Goal: Transaction & Acquisition: Subscribe to service/newsletter

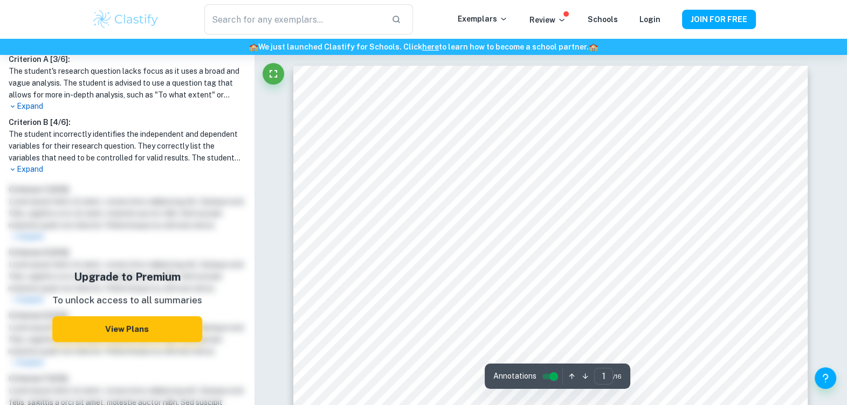
scroll to position [379, 0]
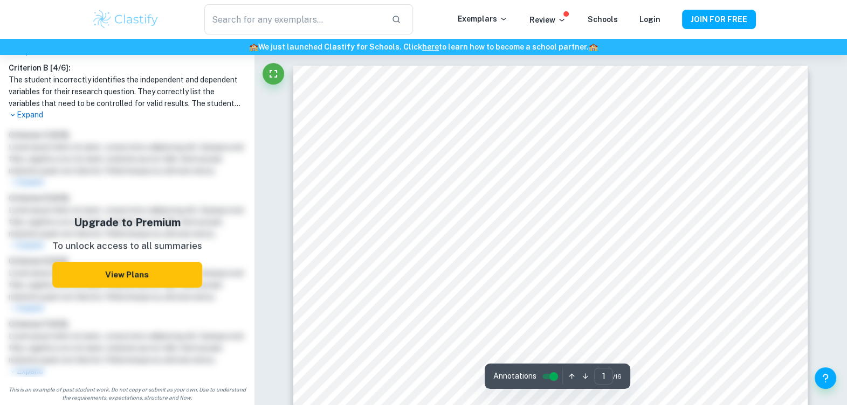
click at [100, 280] on button "View Plans" at bounding box center [127, 275] width 150 height 26
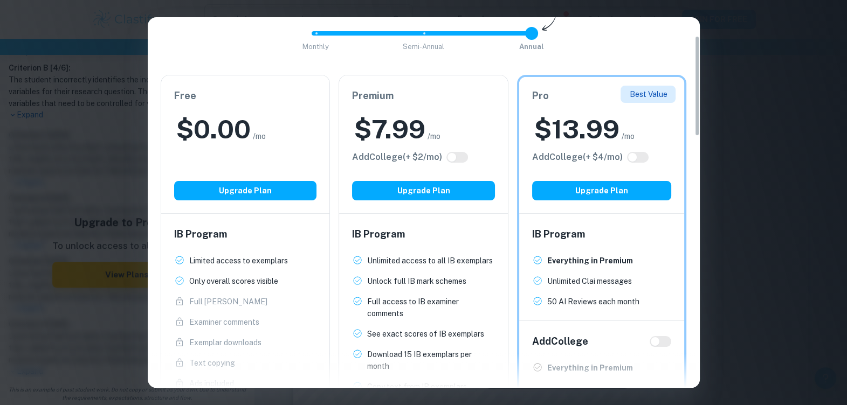
scroll to position [33, 0]
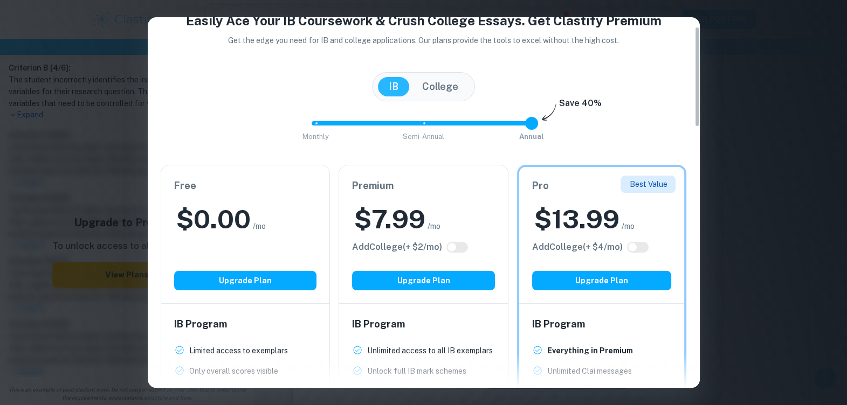
drag, startPoint x: 532, startPoint y: 123, endPoint x: 538, endPoint y: 129, distance: 9.1
click at [533, 127] on span at bounding box center [531, 123] width 13 height 13
click at [422, 124] on span at bounding box center [420, 123] width 216 height 4
drag, startPoint x: 422, startPoint y: 124, endPoint x: 407, endPoint y: 123, distance: 15.1
click at [407, 123] on span "Monthly Semi-Annual Annual" at bounding box center [424, 123] width 216 height 18
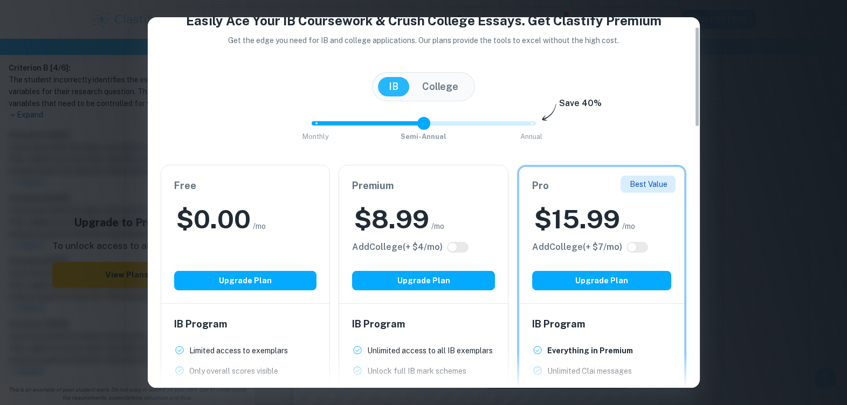
drag, startPoint x: 425, startPoint y: 123, endPoint x: 395, endPoint y: 125, distance: 30.8
click at [395, 125] on span "Monthly Semi-Annual Annual" at bounding box center [424, 123] width 216 height 18
click at [391, 125] on span at bounding box center [366, 123] width 108 height 4
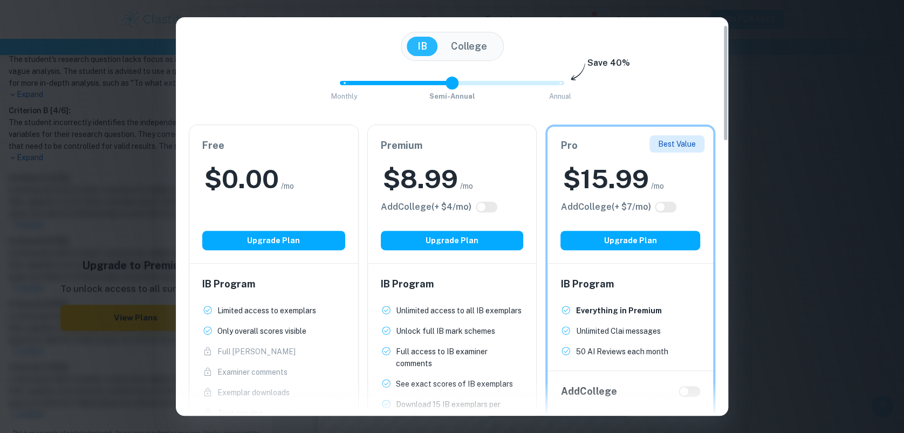
scroll to position [0, 0]
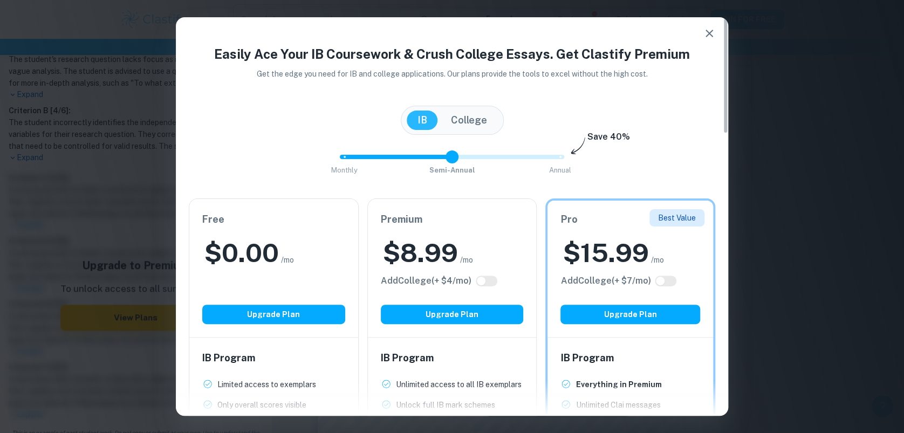
click at [511, 156] on span "Monthly Semi-Annual Annual" at bounding box center [452, 157] width 216 height 18
click at [452, 157] on span "Monthly Semi-Annual Annual" at bounding box center [452, 157] width 216 height 18
type input "1"
click at [459, 122] on button "College" at bounding box center [469, 120] width 58 height 19
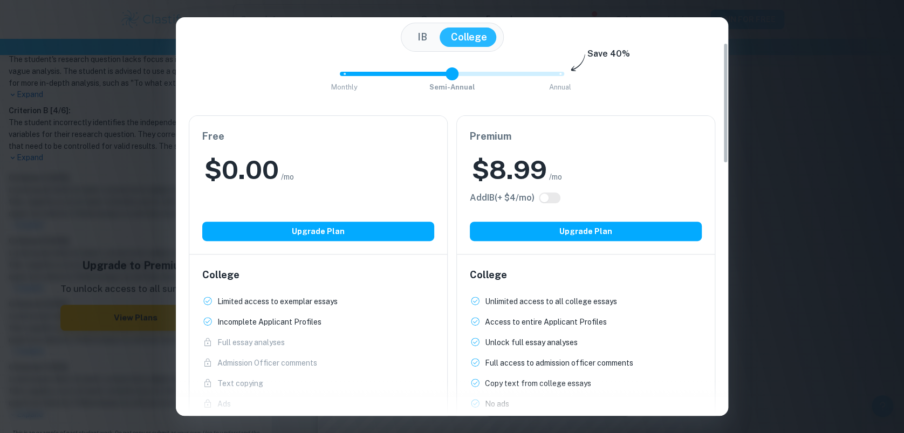
scroll to position [84, 0]
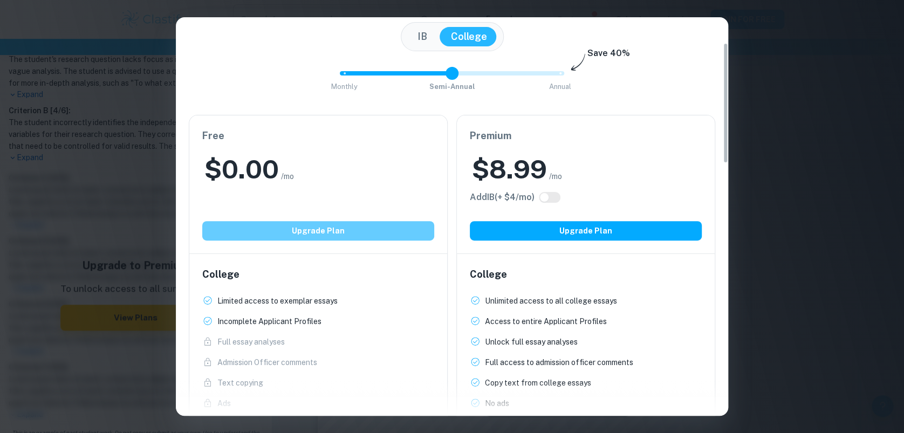
click at [368, 227] on button "Upgrade Plan" at bounding box center [318, 230] width 232 height 19
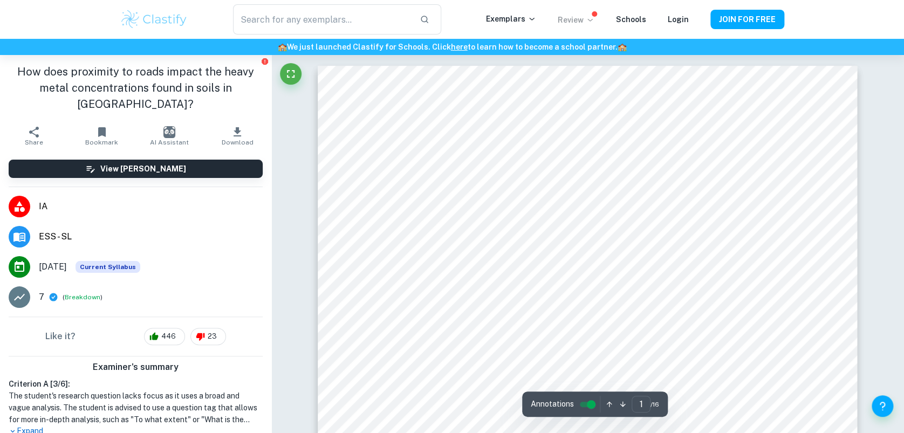
click at [593, 24] on icon at bounding box center [589, 20] width 9 height 9
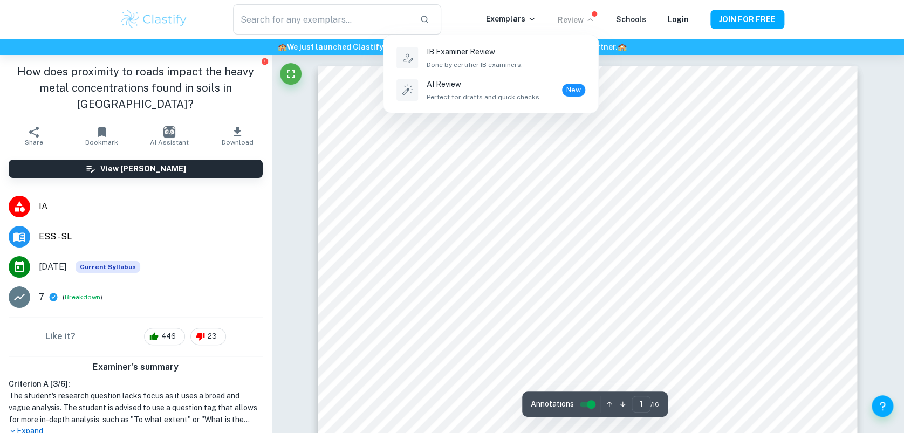
click at [523, 139] on div at bounding box center [452, 216] width 904 height 433
